Goal: Information Seeking & Learning: Learn about a topic

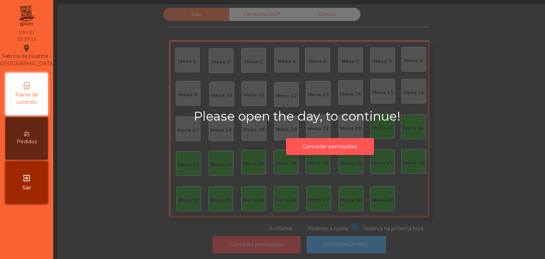
click at [345, 140] on button "Conceder permissões" at bounding box center [330, 146] width 88 height 17
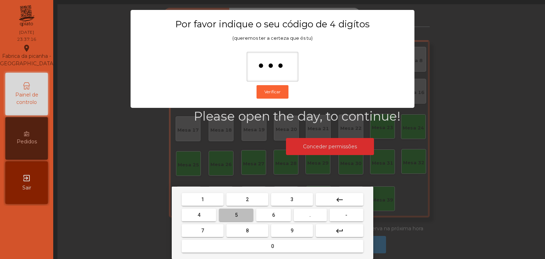
type input "****"
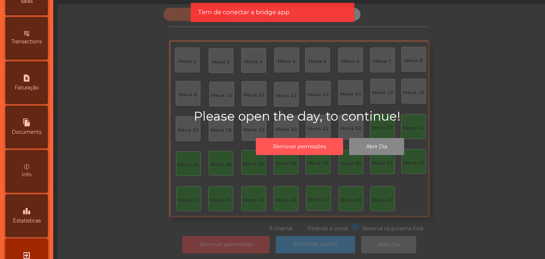
scroll to position [357, 0]
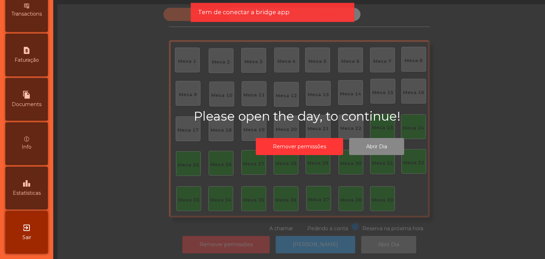
click at [35, 192] on span "Estatísticas" at bounding box center [27, 193] width 28 height 7
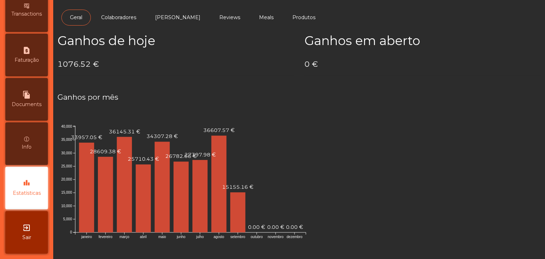
click at [22, 101] on span "Documents" at bounding box center [27, 104] width 30 height 7
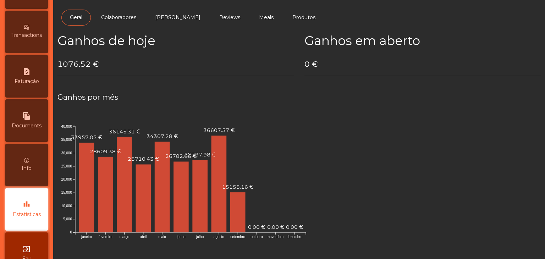
select select "*"
select select "****"
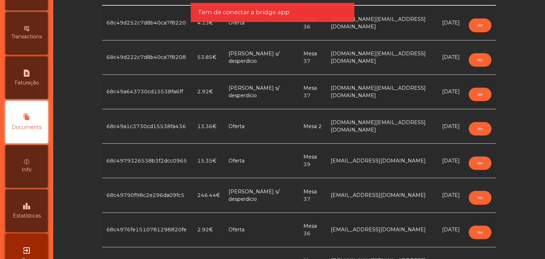
scroll to position [142, 0]
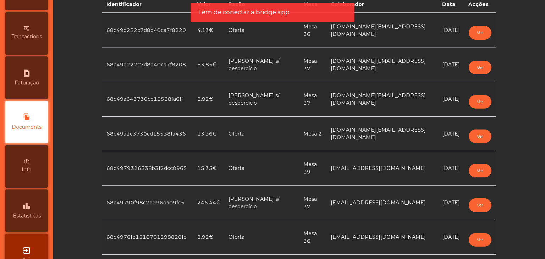
click at [242, 171] on td "Oferta" at bounding box center [261, 168] width 75 height 34
click at [471, 172] on button "Ver" at bounding box center [480, 170] width 23 height 13
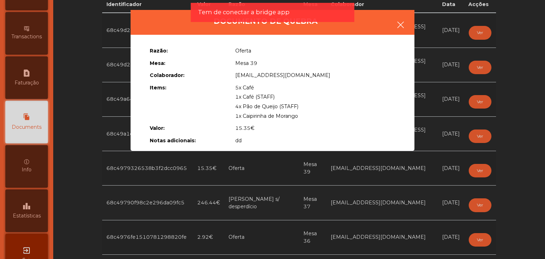
click at [403, 24] on icon "button" at bounding box center [400, 25] width 9 height 9
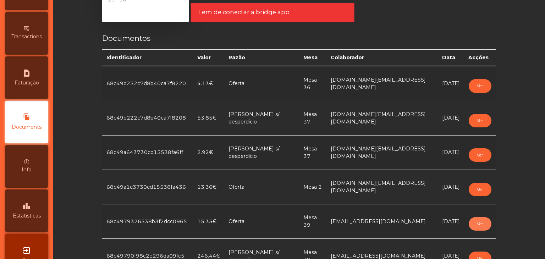
scroll to position [71, 0]
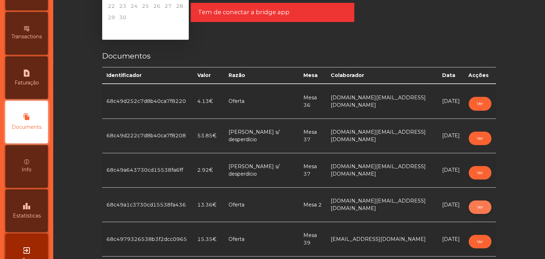
click at [476, 203] on button "Ver" at bounding box center [480, 207] width 23 height 13
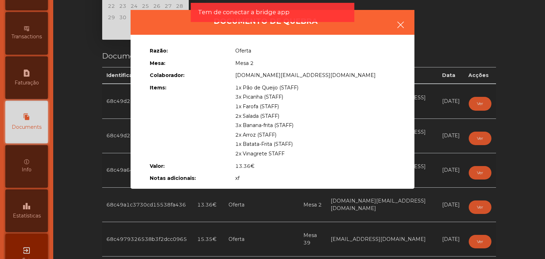
click at [404, 26] on icon "button" at bounding box center [400, 25] width 9 height 9
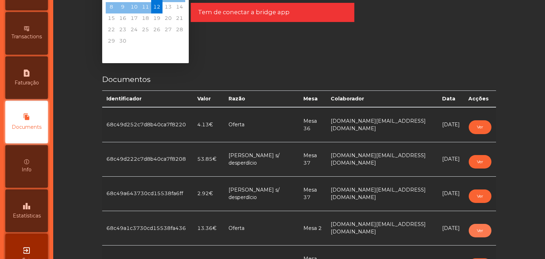
scroll to position [35, 0]
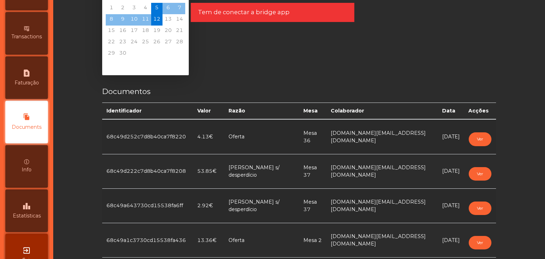
click at [474, 166] on td "Ver" at bounding box center [480, 171] width 32 height 34
click at [470, 171] on button "Ver" at bounding box center [480, 173] width 23 height 13
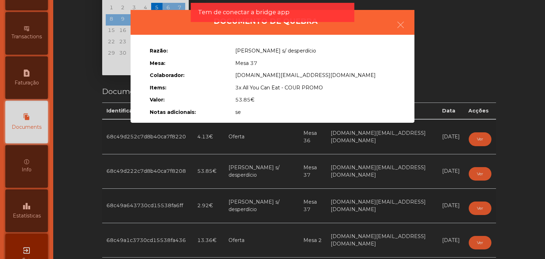
drag, startPoint x: 405, startPoint y: 23, endPoint x: 402, endPoint y: 26, distance: 3.8
click at [404, 25] on icon "button" at bounding box center [400, 25] width 9 height 9
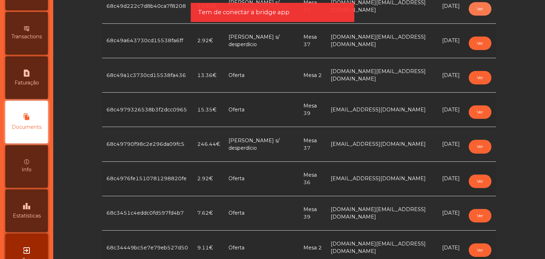
scroll to position [213, 0]
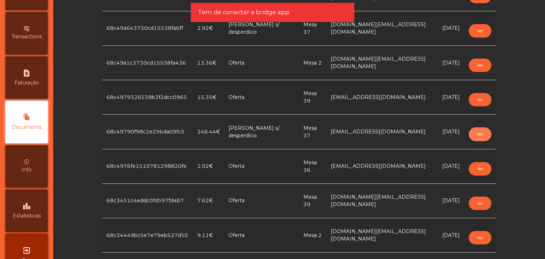
click at [474, 133] on button "Ver" at bounding box center [480, 133] width 23 height 13
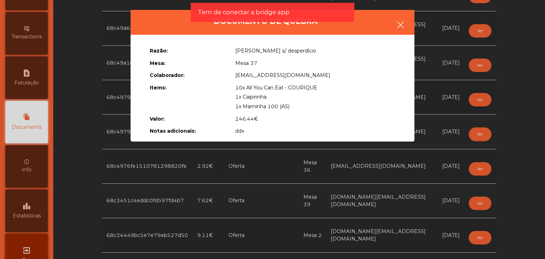
click at [405, 28] on icon "button" at bounding box center [400, 25] width 9 height 9
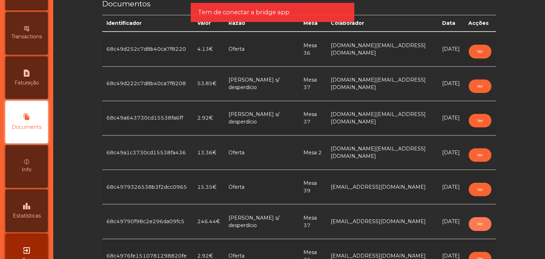
scroll to position [106, 0]
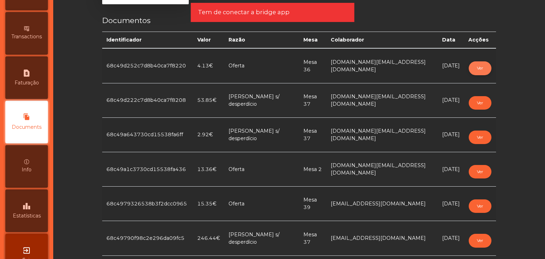
click at [476, 68] on button "Ver" at bounding box center [480, 67] width 23 height 13
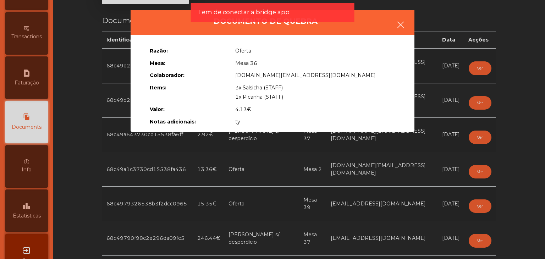
click at [402, 21] on icon "button" at bounding box center [400, 25] width 9 height 9
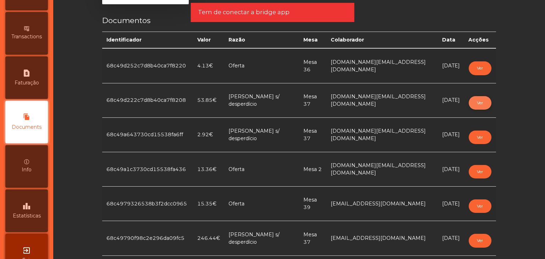
click at [476, 101] on button "Ver" at bounding box center [480, 102] width 23 height 13
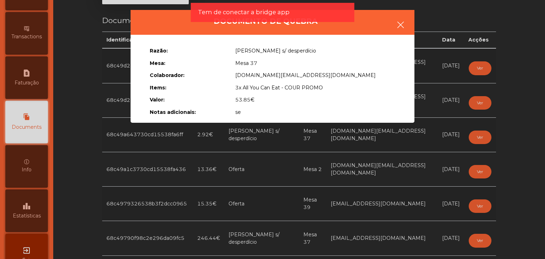
click at [405, 23] on button "button" at bounding box center [401, 25] width 20 height 21
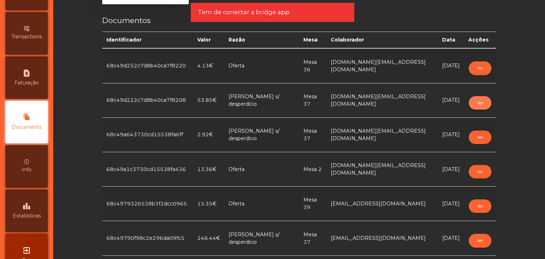
click at [478, 101] on button "Ver" at bounding box center [480, 102] width 23 height 13
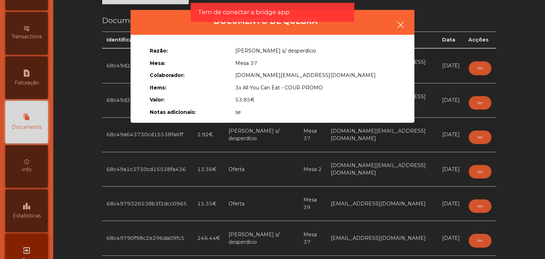
click at [402, 24] on icon "button" at bounding box center [400, 25] width 9 height 9
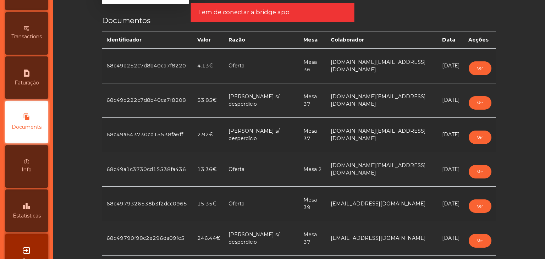
click at [479, 144] on td "Ver" at bounding box center [480, 134] width 32 height 34
click at [476, 137] on button "Ver" at bounding box center [480, 137] width 23 height 13
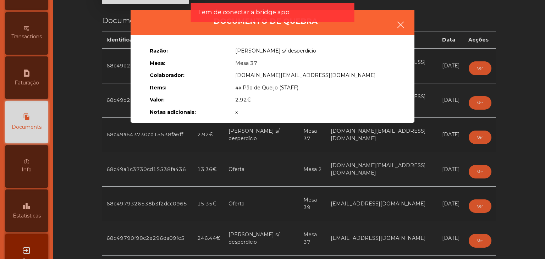
click at [399, 25] on icon "button" at bounding box center [400, 25] width 9 height 9
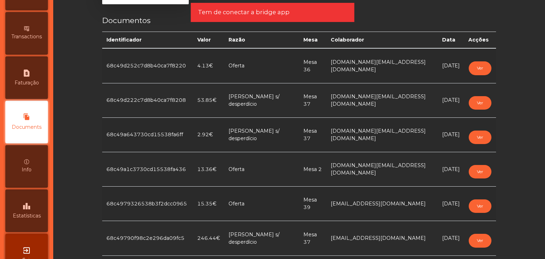
click at [482, 231] on td "Ver" at bounding box center [480, 238] width 32 height 34
click at [482, 237] on button "Ver" at bounding box center [480, 240] width 23 height 13
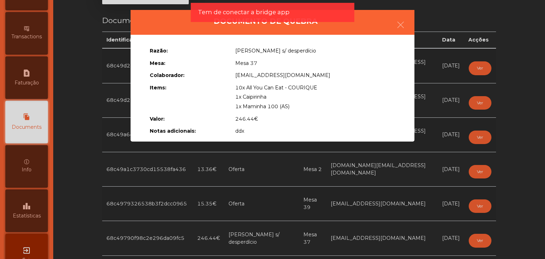
click at [250, 104] on span "1x Maminha 100 (AS)" at bounding box center [262, 106] width 54 height 6
click at [246, 98] on span "1x Caipirinha" at bounding box center [250, 97] width 31 height 6
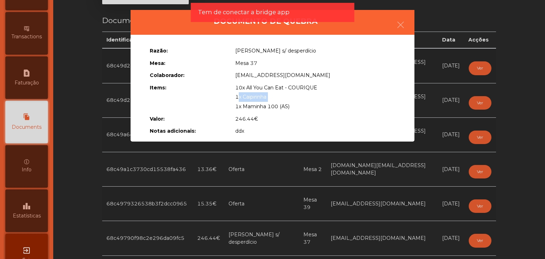
click at [246, 98] on span "1x Caipirinha" at bounding box center [250, 97] width 31 height 6
click at [282, 89] on span "10x All You Can Eat - COURIQUE" at bounding box center [276, 87] width 82 height 6
click at [401, 23] on icon "button" at bounding box center [400, 25] width 9 height 9
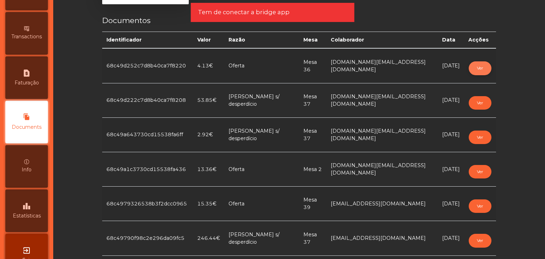
click at [478, 70] on button "Ver" at bounding box center [480, 67] width 23 height 13
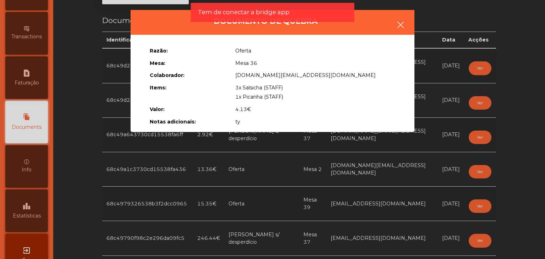
click at [410, 23] on button "button" at bounding box center [401, 25] width 20 height 21
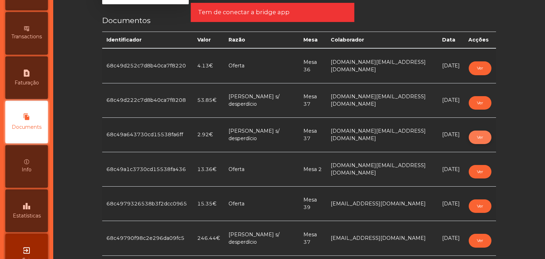
click at [481, 140] on button "Ver" at bounding box center [480, 137] width 23 height 13
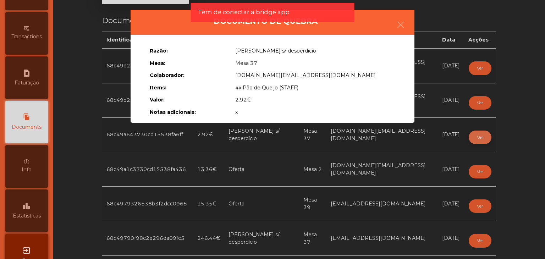
click at [481, 140] on ngb-modal-window "Documento de [PERSON_NAME]: Erro s/ desperdício Mesa: Mesa 37 Colaborador: [DOM…" at bounding box center [272, 129] width 518 height 259
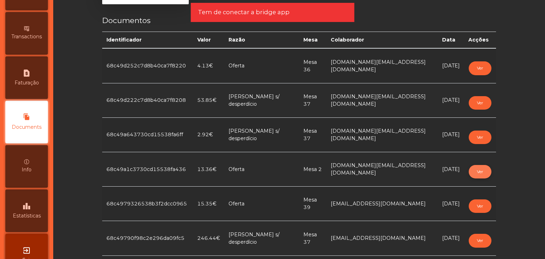
click at [477, 170] on button "Ver" at bounding box center [480, 171] width 23 height 13
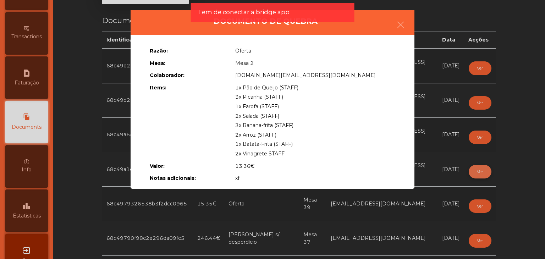
click at [477, 170] on ngb-modal-window "Documento de [PERSON_NAME]: Oferta Mesa: Mesa 2 Colaborador: [DOMAIN_NAME][EMAI…" at bounding box center [272, 129] width 518 height 259
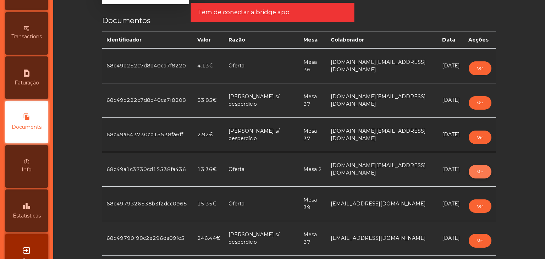
click at [477, 171] on button "Ver" at bounding box center [480, 171] width 23 height 13
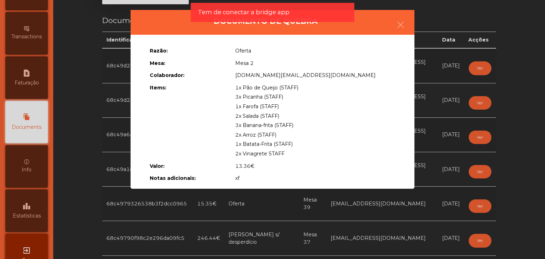
click at [477, 171] on ngb-modal-window "Documento de [PERSON_NAME]: Oferta Mesa: Mesa 2 Colaborador: [DOMAIN_NAME][EMAI…" at bounding box center [272, 129] width 518 height 259
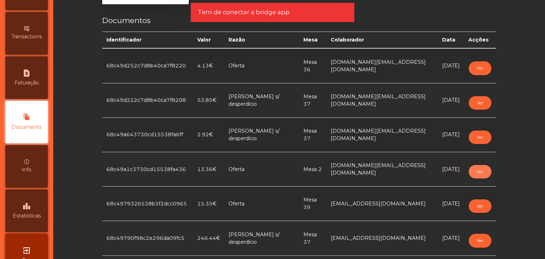
scroll to position [142, 0]
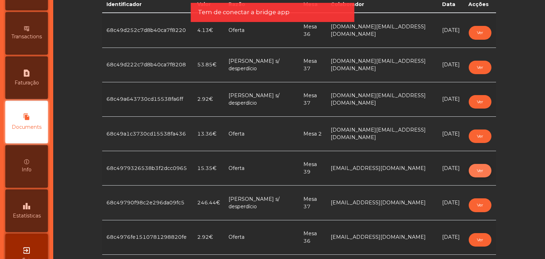
click at [478, 165] on button "Ver" at bounding box center [480, 170] width 23 height 13
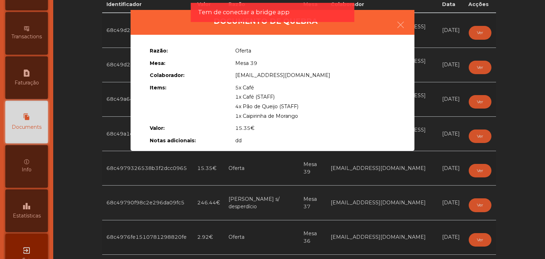
click at [480, 168] on ngb-modal-window "Documento de [PERSON_NAME]: Oferta Mesa: Mesa 39 Colaborador: [EMAIL_ADDRESS][D…" at bounding box center [272, 129] width 518 height 259
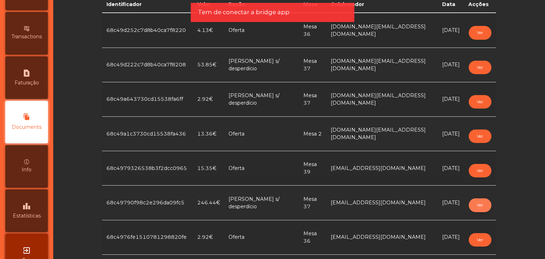
click at [479, 206] on button "Ver" at bounding box center [480, 204] width 23 height 13
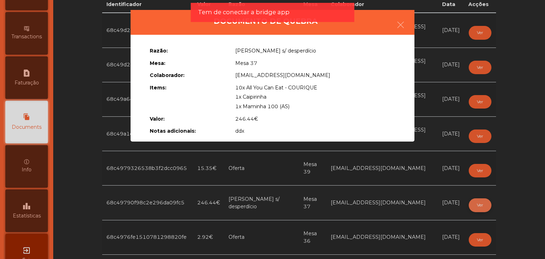
click at [479, 206] on ngb-modal-window "Documento de [PERSON_NAME]: Erro s/ desperdício Mesa: Mesa 37 Colaborador: [EMA…" at bounding box center [272, 129] width 518 height 259
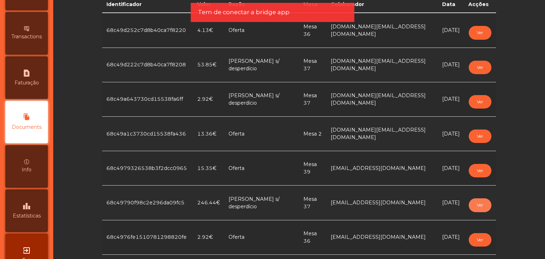
scroll to position [213, 0]
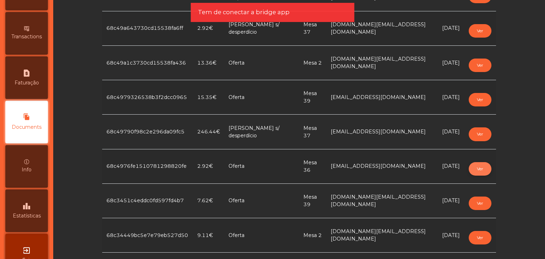
click at [474, 174] on button "Ver" at bounding box center [480, 168] width 23 height 13
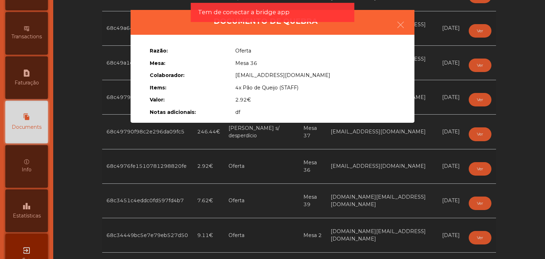
click at [475, 212] on ngb-modal-window "Documento de [PERSON_NAME]: Oferta Mesa: Mesa 36 Colaborador: [EMAIL_ADDRESS][D…" at bounding box center [272, 129] width 518 height 259
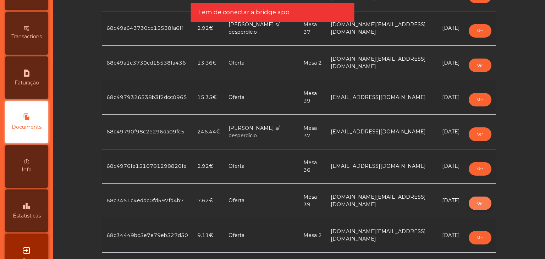
click at [476, 205] on button "Ver" at bounding box center [480, 203] width 23 height 13
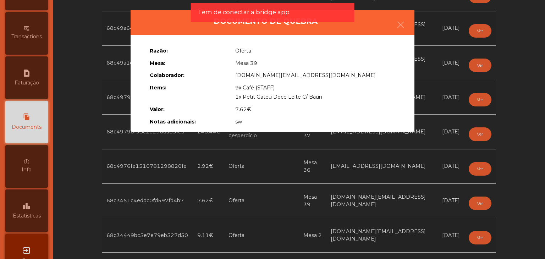
click at [476, 205] on ngb-modal-window "Documento de [PERSON_NAME]: Oferta Mesa: Mesa 39 Colaborador: [DOMAIN_NAME][EMA…" at bounding box center [272, 129] width 518 height 259
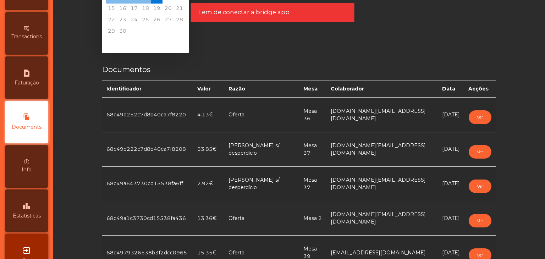
scroll to position [0, 0]
